Goal: Navigation & Orientation: Find specific page/section

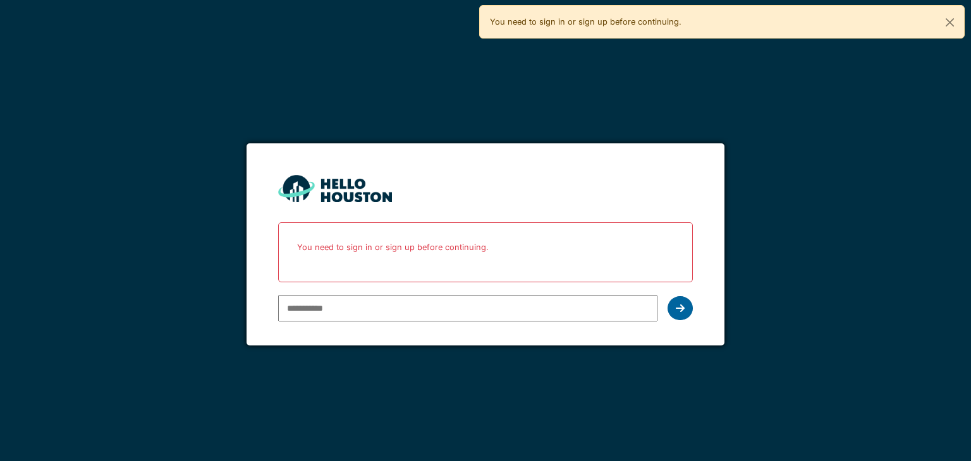
type input "**********"
click at [682, 307] on icon at bounding box center [680, 308] width 9 height 10
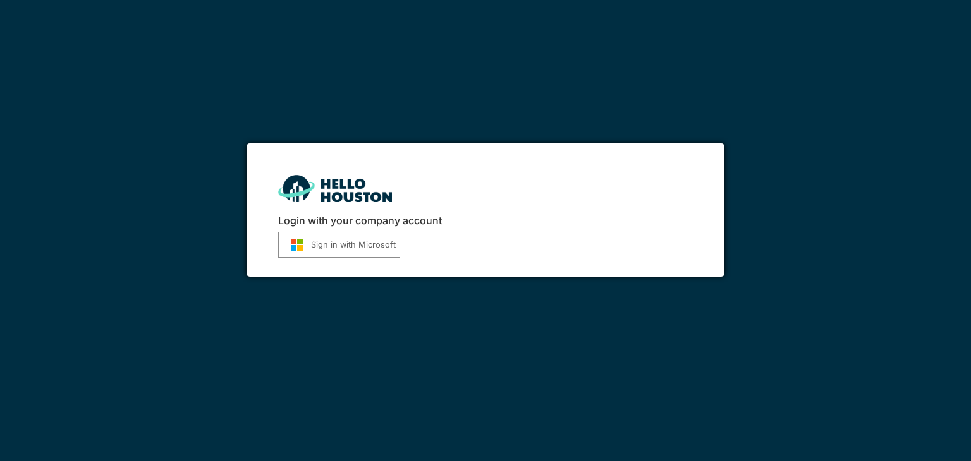
click at [358, 242] on button "Sign in with Microsoft" at bounding box center [339, 245] width 122 height 26
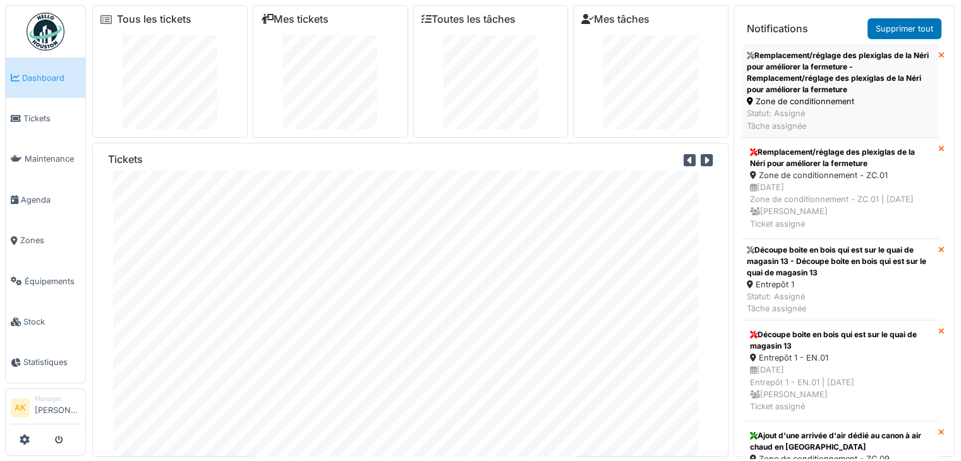
click at [858, 81] on div "Remplacement/réglage des plexiglas de la Néri pour améliorer la fermeture - Rem…" at bounding box center [840, 72] width 186 height 45
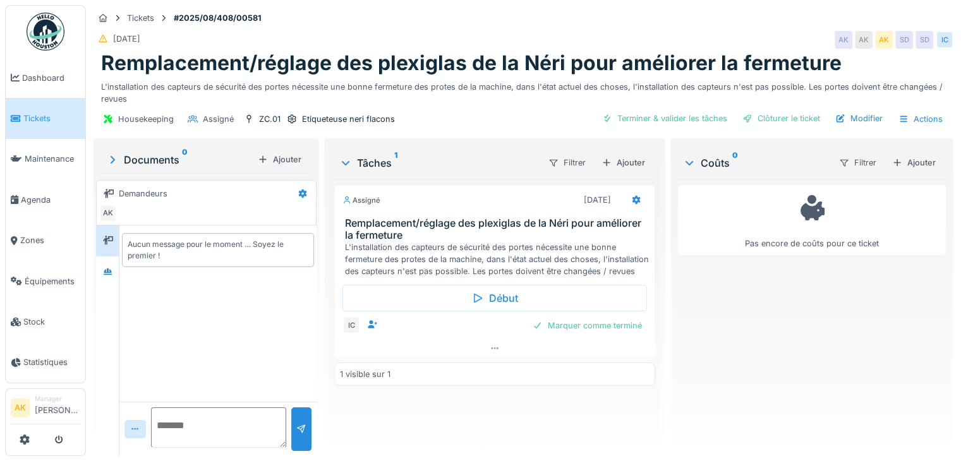
drag, startPoint x: 477, startPoint y: 74, endPoint x: 499, endPoint y: 73, distance: 22.1
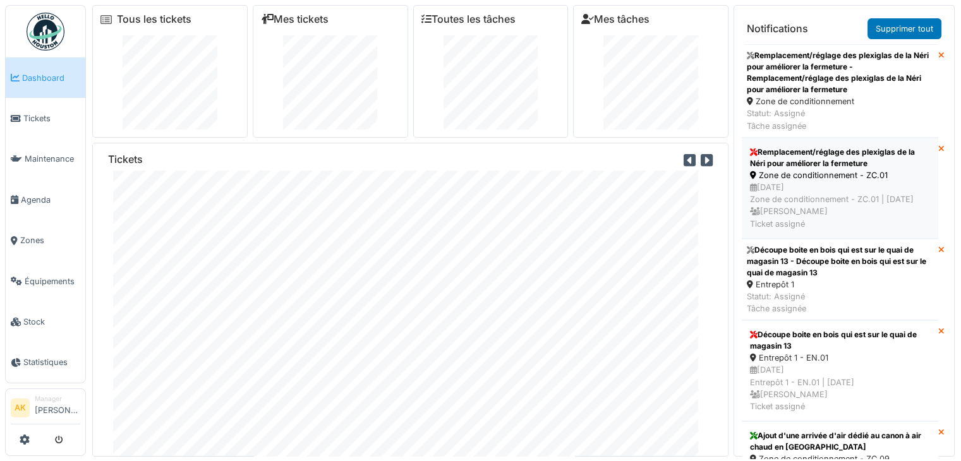
click at [825, 186] on div "29/08/2025 Zone de conditionnement - ZC.01 | Il y a 36 jour(s) Axel Koskas Tick…" at bounding box center [840, 205] width 180 height 49
click at [842, 291] on div "Entrepôt 1" at bounding box center [840, 285] width 186 height 12
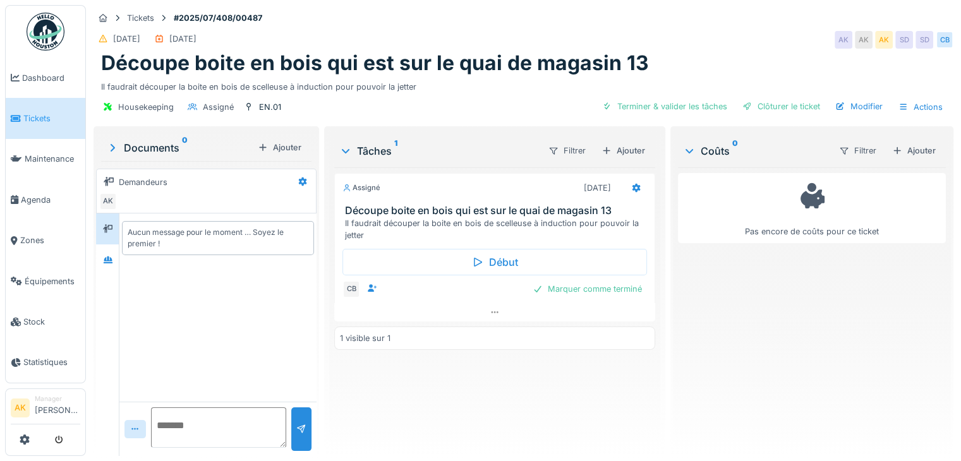
drag, startPoint x: 562, startPoint y: 135, endPoint x: 572, endPoint y: 131, distance: 10.2
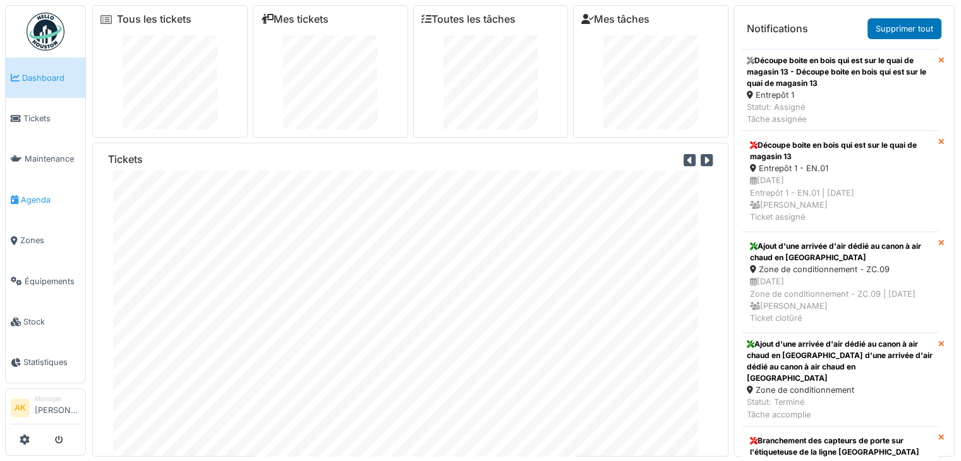
click at [23, 197] on span "Agenda" at bounding box center [50, 200] width 59 height 12
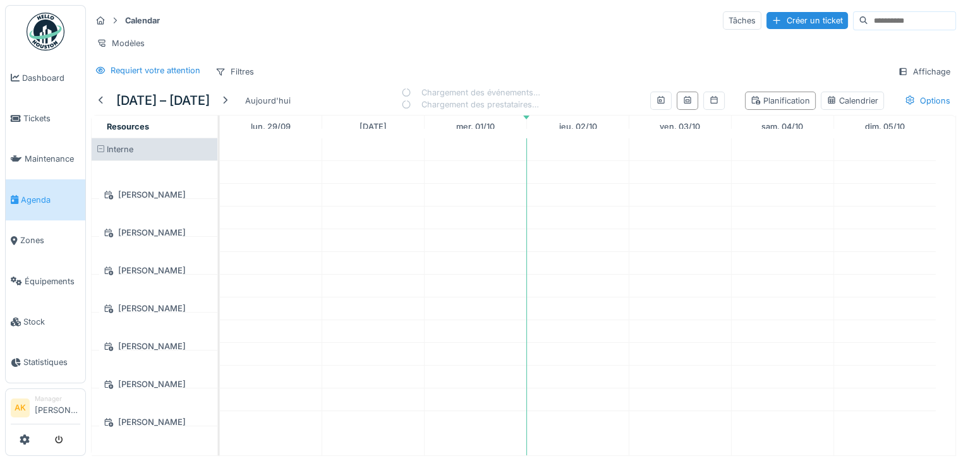
click at [40, 32] on img at bounding box center [46, 32] width 38 height 38
